Goal: Ask a question

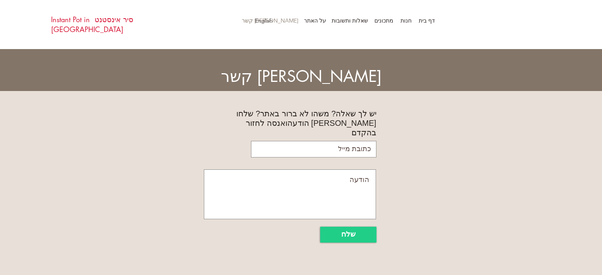
click at [126, 19] on link "סיר אינסטנט Instant Pot in [GEOGRAPHIC_DATA]" at bounding box center [92, 24] width 82 height 19
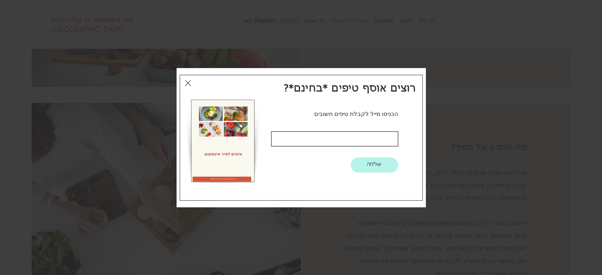
click at [184, 80] on div "טיפים חינם" at bounding box center [301, 138] width 243 height 126
click at [187, 83] on icon "חזרה לאתר" at bounding box center [188, 83] width 6 height 10
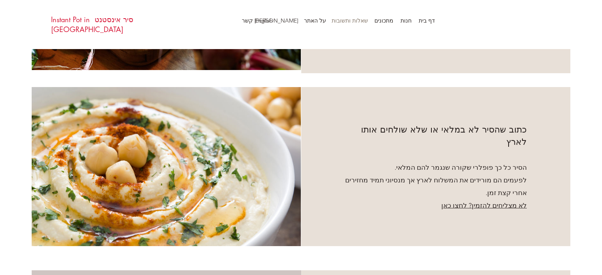
scroll to position [1624, 0]
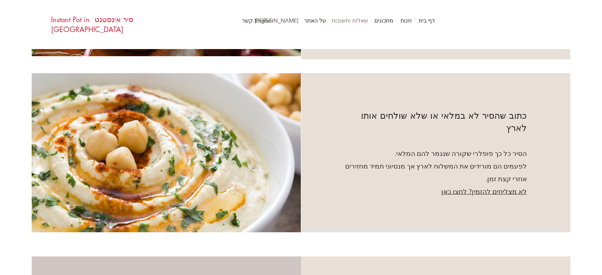
click at [462, 188] on span "לא מצליחים להזמין? לחצו כאן" at bounding box center [485, 192] width 86 height 8
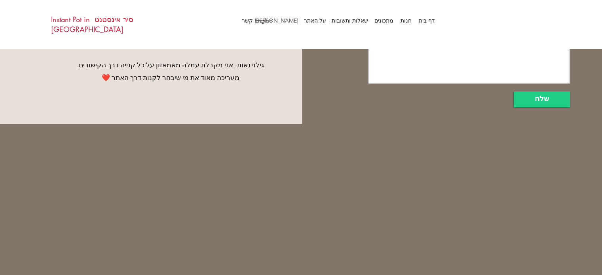
scroll to position [743, 0]
